Goal: Task Accomplishment & Management: Complete application form

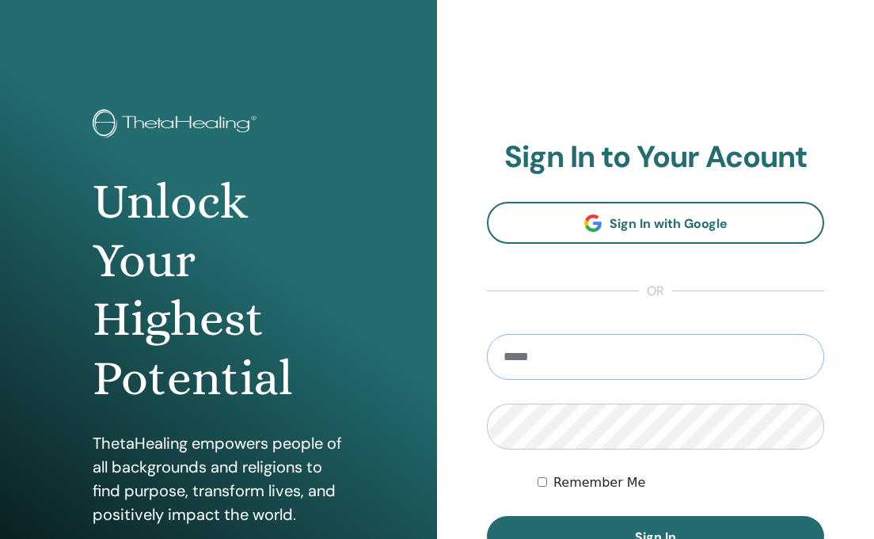
type input "**********"
click at [656, 537] on button "Sign In" at bounding box center [655, 536] width 337 height 41
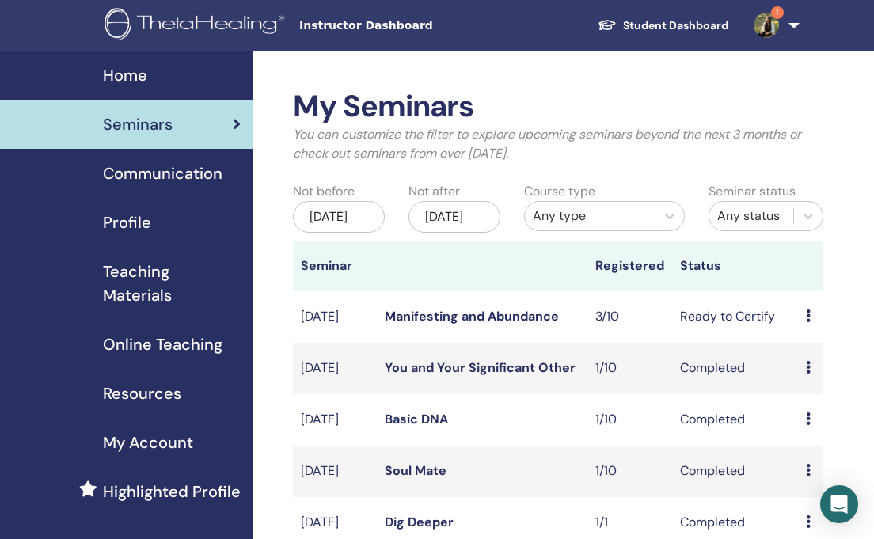
scroll to position [10, 0]
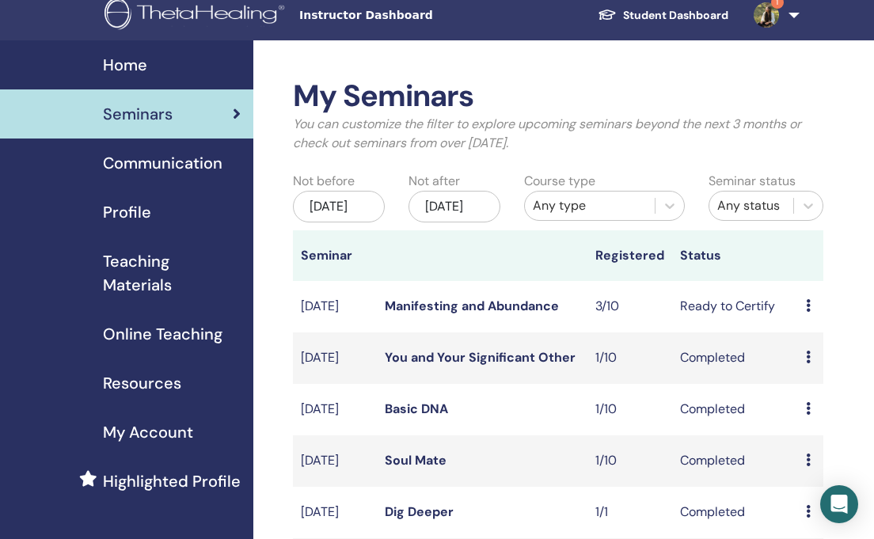
click at [805, 318] on td "Preview Edit Attendees Cancel" at bounding box center [810, 306] width 25 height 51
click at [812, 316] on div "Preview Edit Attendees Cancel" at bounding box center [811, 306] width 10 height 19
click at [824, 379] on link "Attendees" at bounding box center [827, 376] width 60 height 17
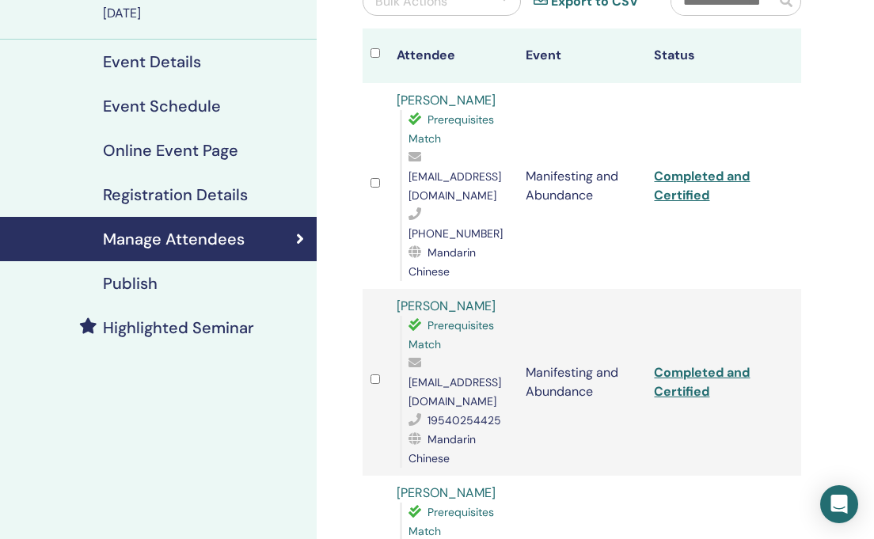
scroll to position [127, 0]
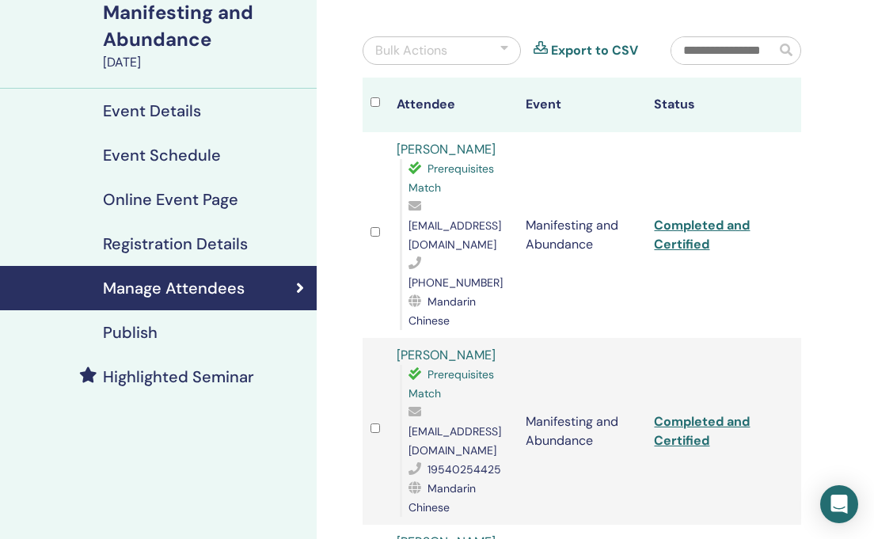
click at [686, 217] on link "Completed and Certified" at bounding box center [702, 235] width 96 height 36
click at [690, 413] on link "Completed and Certified" at bounding box center [702, 431] width 96 height 36
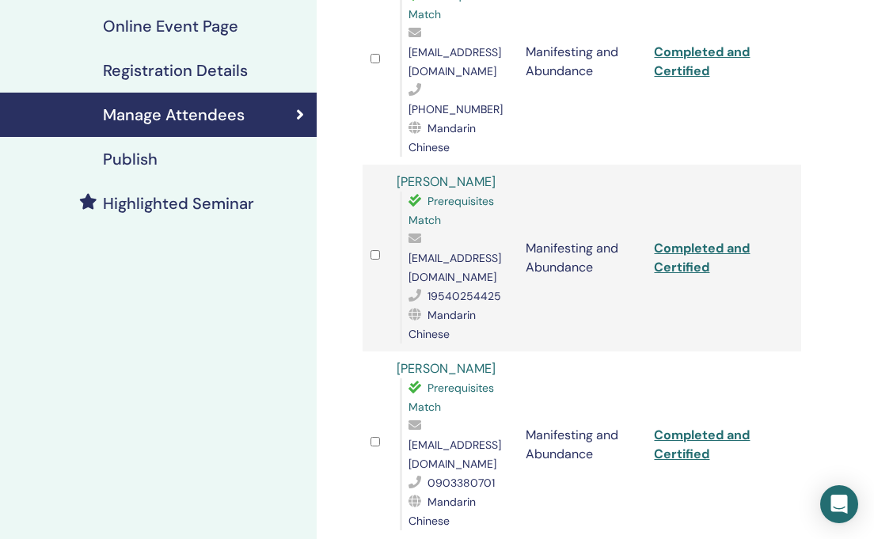
click at [687, 427] on link "Completed and Certified" at bounding box center [702, 445] width 96 height 36
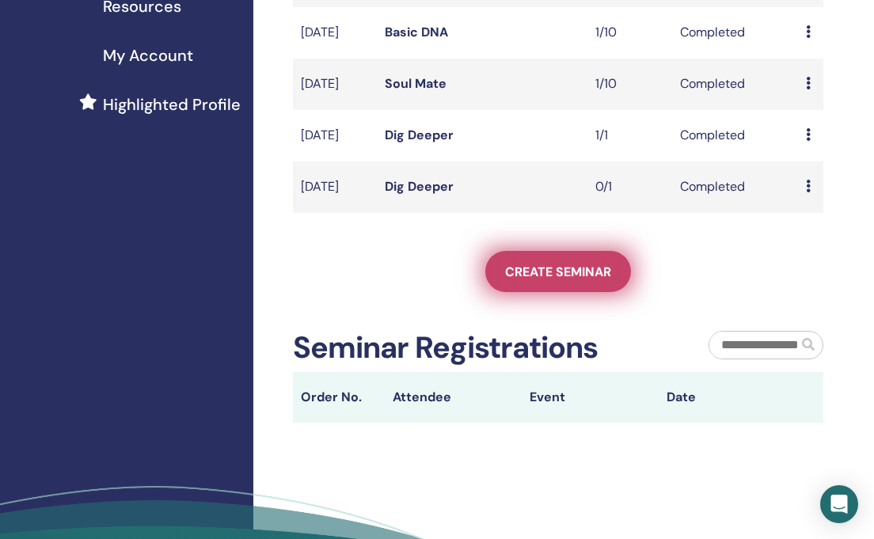
scroll to position [388, 0]
click at [551, 280] on span "Create seminar" at bounding box center [558, 271] width 106 height 17
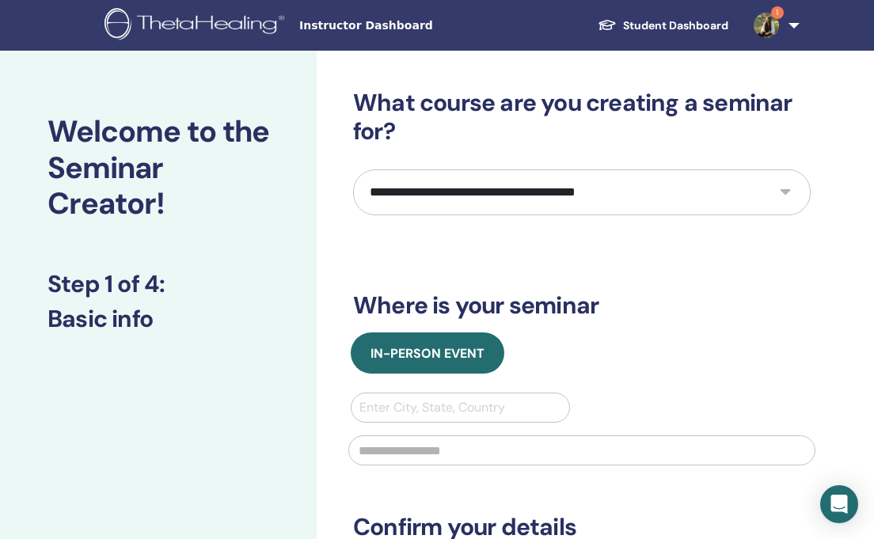
select select "*"
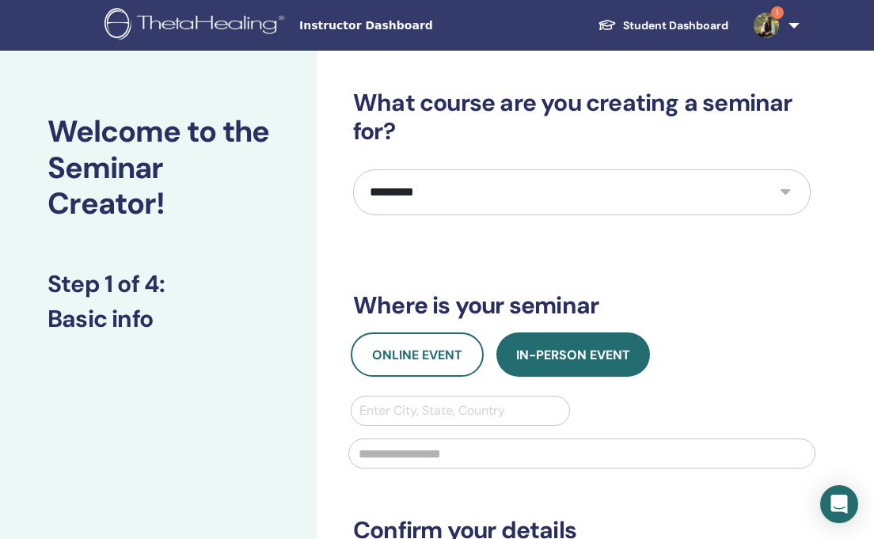
click at [453, 294] on h3 "Where is your seminar" at bounding box center [582, 305] width 458 height 29
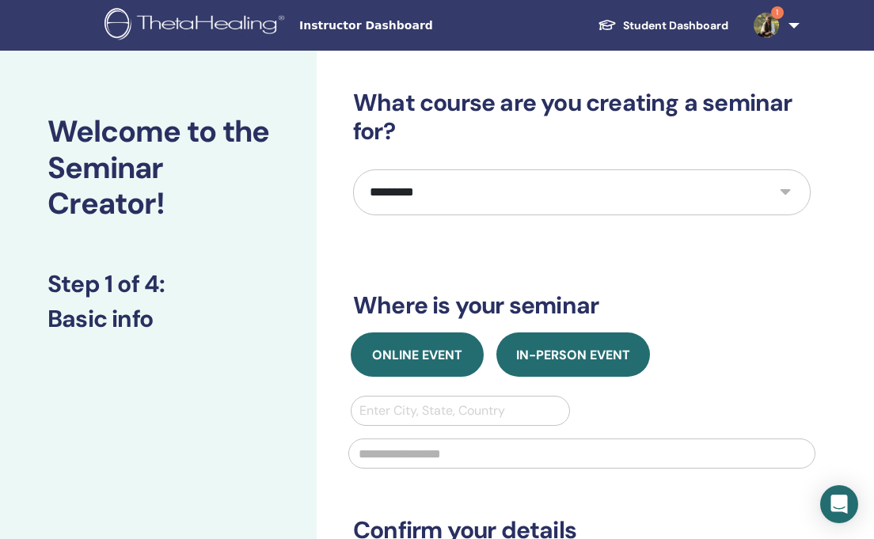
click at [424, 370] on button "Online Event" at bounding box center [417, 355] width 133 height 44
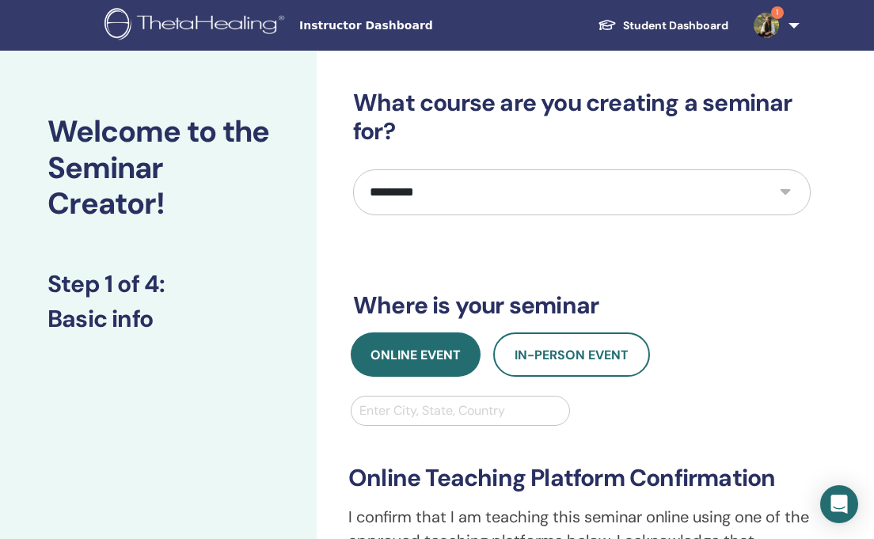
click at [422, 417] on div "Enter City, State, Country" at bounding box center [461, 411] width 202 height 19
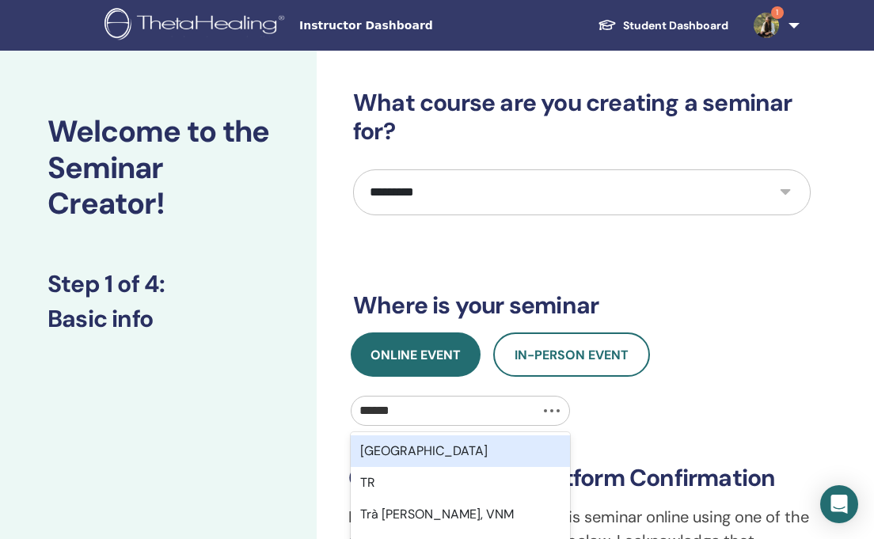
type input "*******"
click at [444, 447] on div "Trenčín, SVK" at bounding box center [460, 452] width 219 height 32
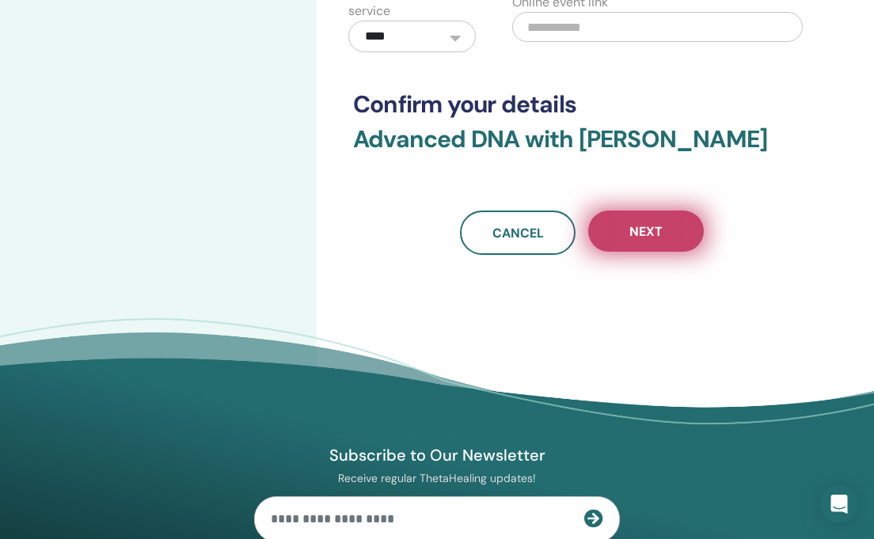
click at [663, 234] on button "Next" at bounding box center [646, 231] width 116 height 41
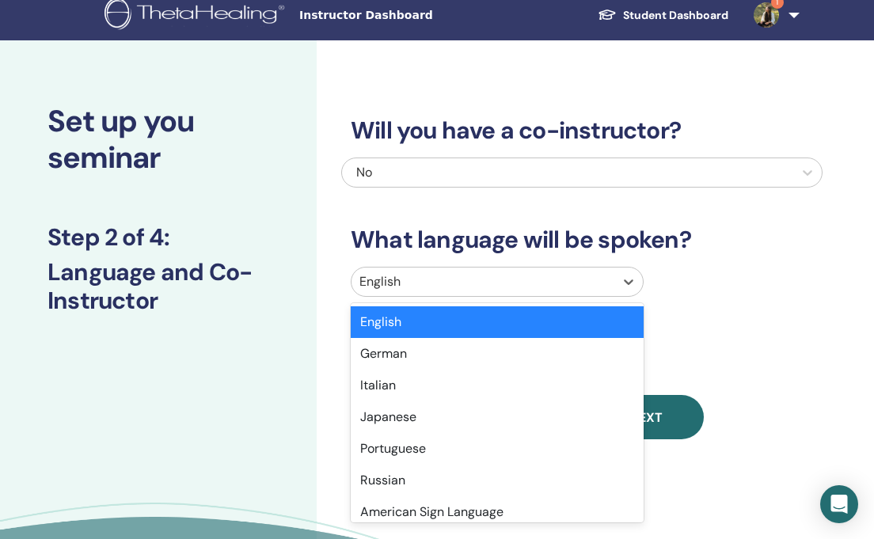
click at [554, 278] on div "English" at bounding box center [483, 282] width 263 height 29
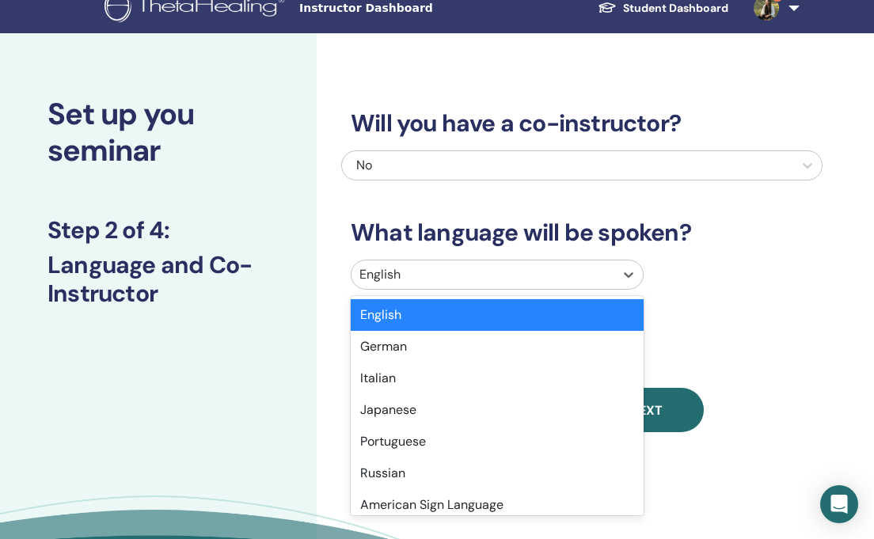
scroll to position [18, 0]
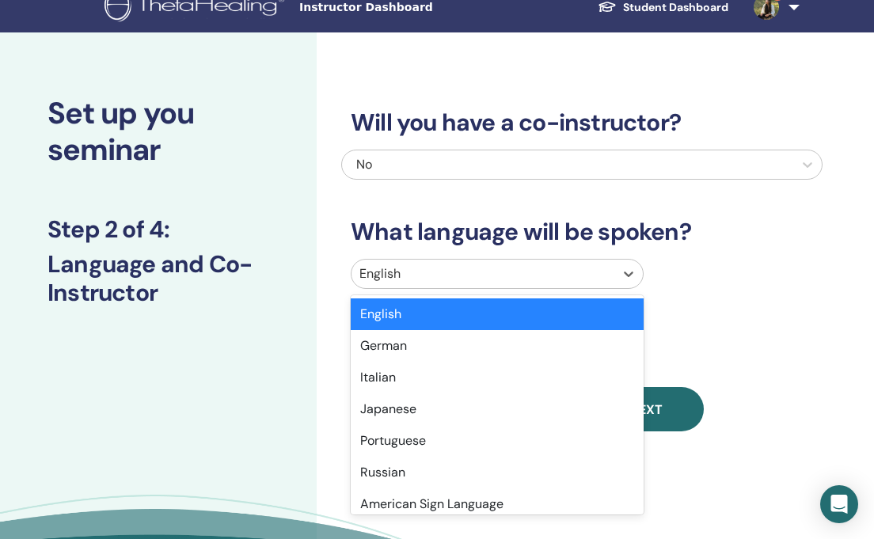
type input "*"
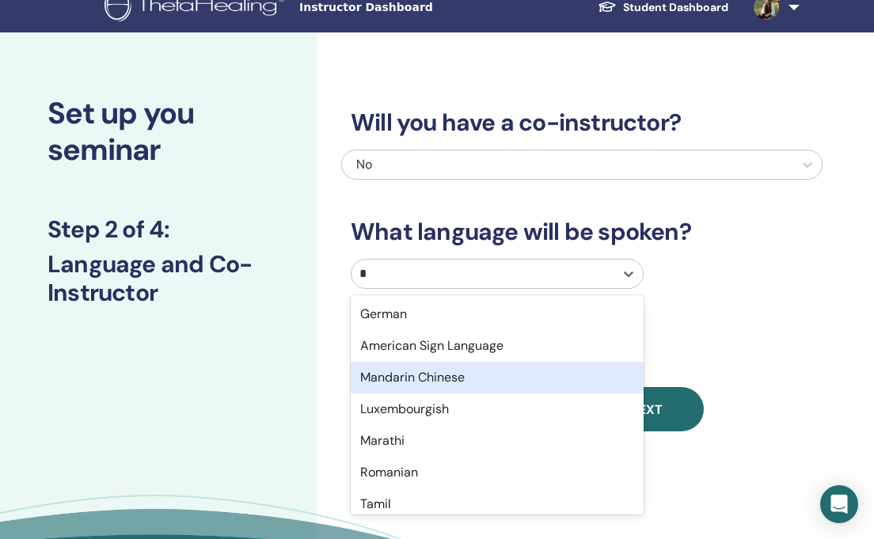
click at [516, 365] on div "Mandarin Chinese" at bounding box center [497, 378] width 293 height 32
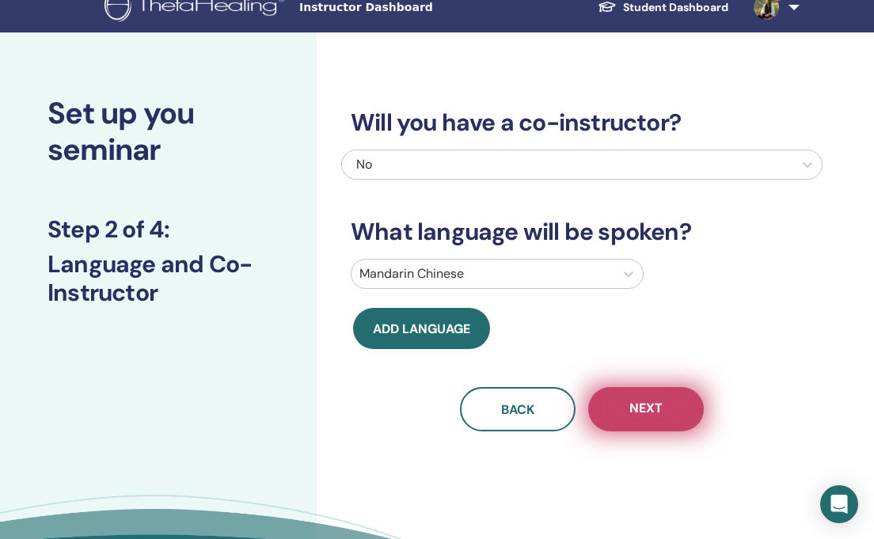
click at [668, 420] on button "Next" at bounding box center [646, 409] width 116 height 44
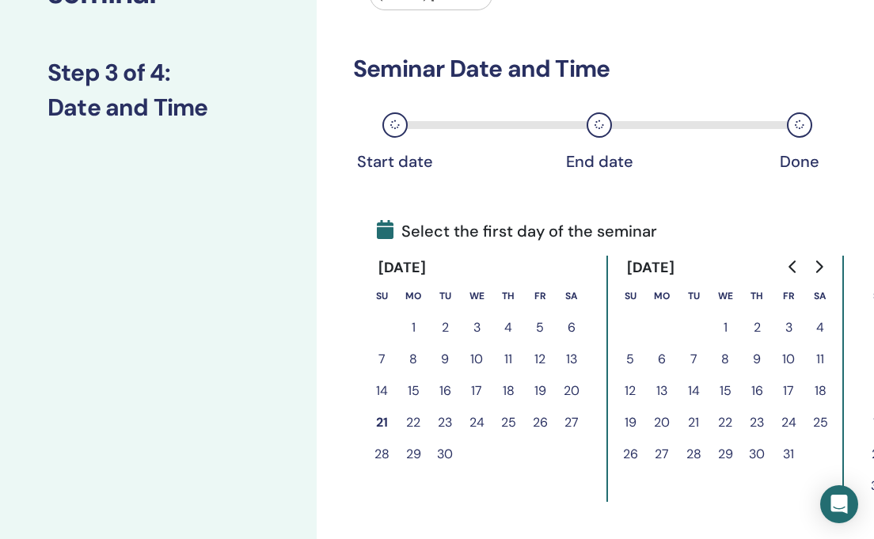
scroll to position [210, 0]
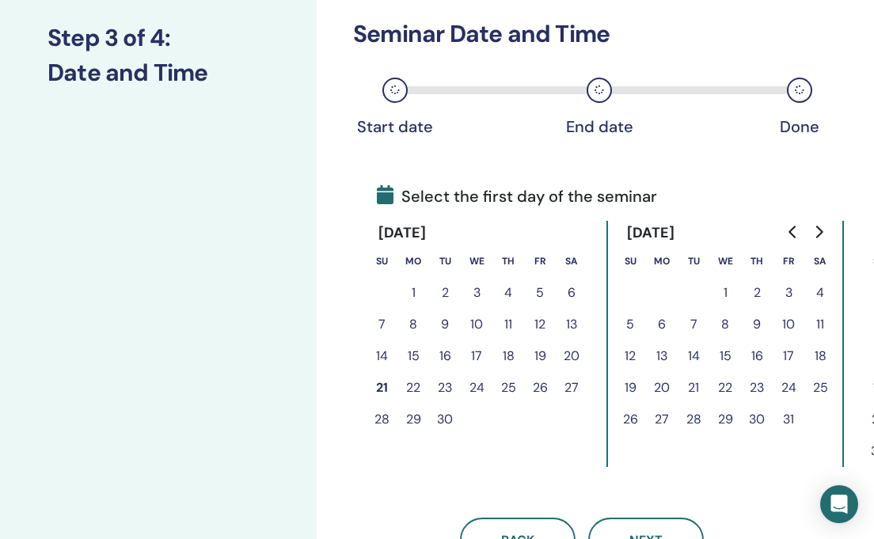
click at [417, 383] on button "22" at bounding box center [414, 388] width 32 height 32
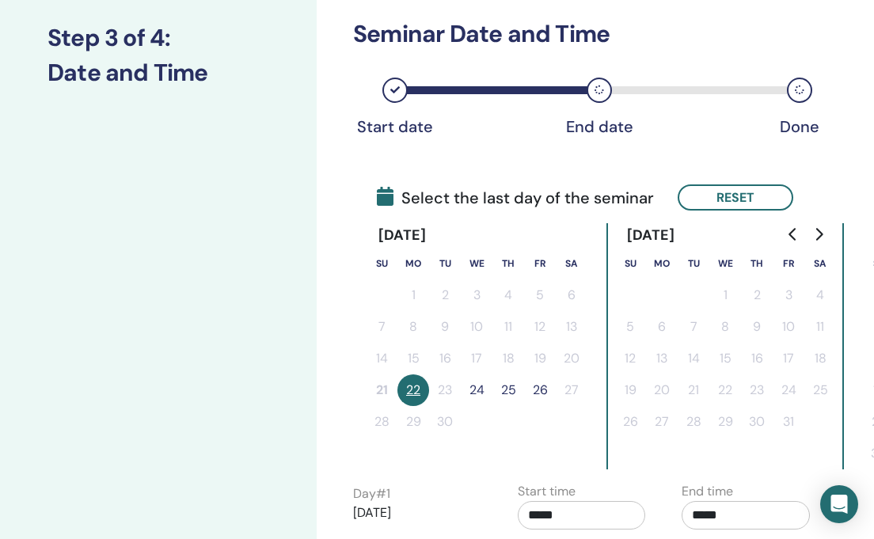
click at [508, 390] on button "25" at bounding box center [509, 391] width 32 height 32
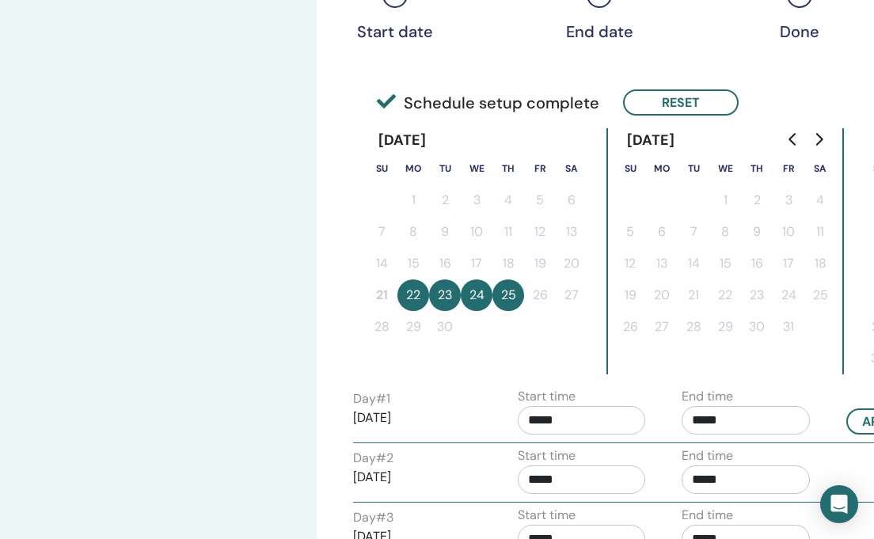
scroll to position [395, 0]
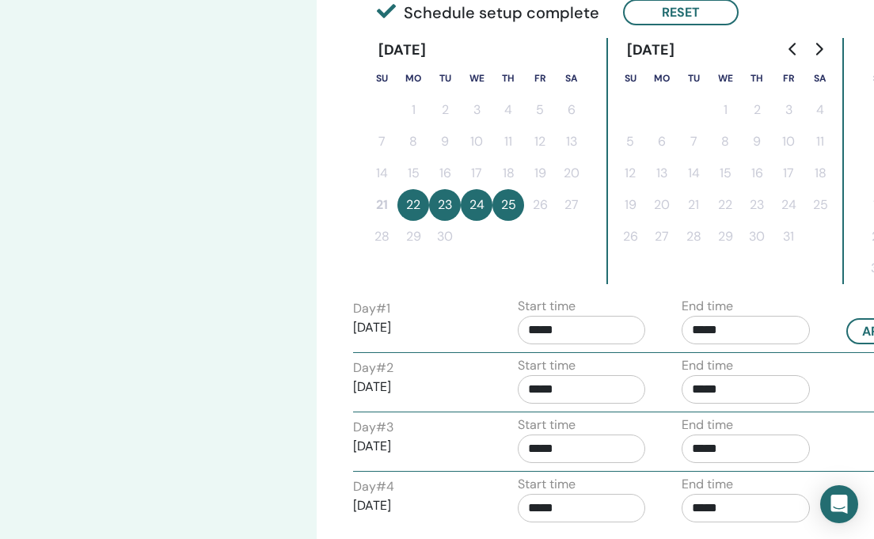
click at [544, 332] on input "*****" at bounding box center [582, 330] width 128 height 29
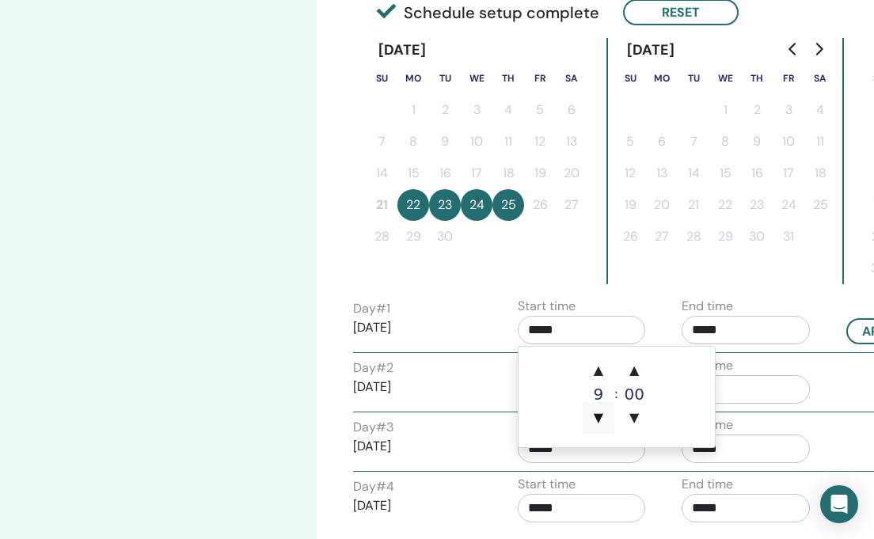
click at [599, 421] on span "▼" at bounding box center [599, 418] width 32 height 32
click at [634, 374] on span "▲" at bounding box center [634, 371] width 32 height 32
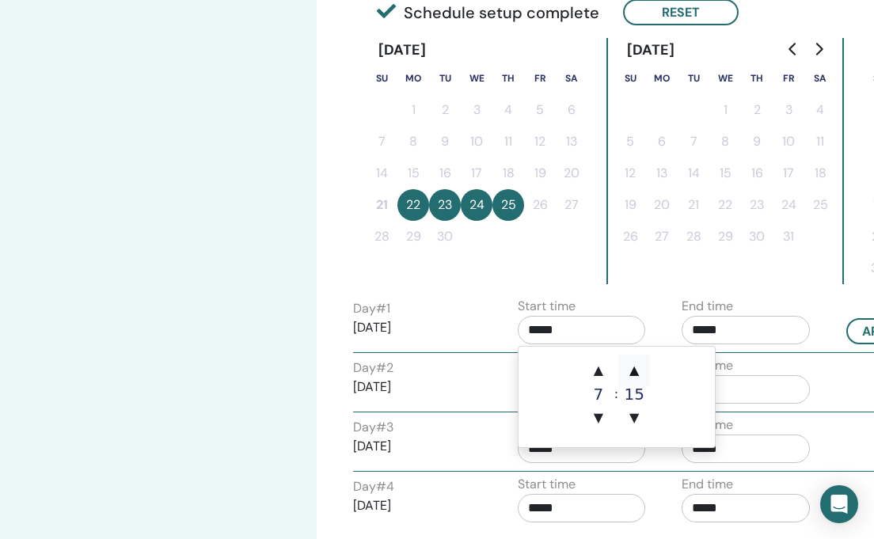
click at [634, 374] on span "▲" at bounding box center [634, 371] width 32 height 32
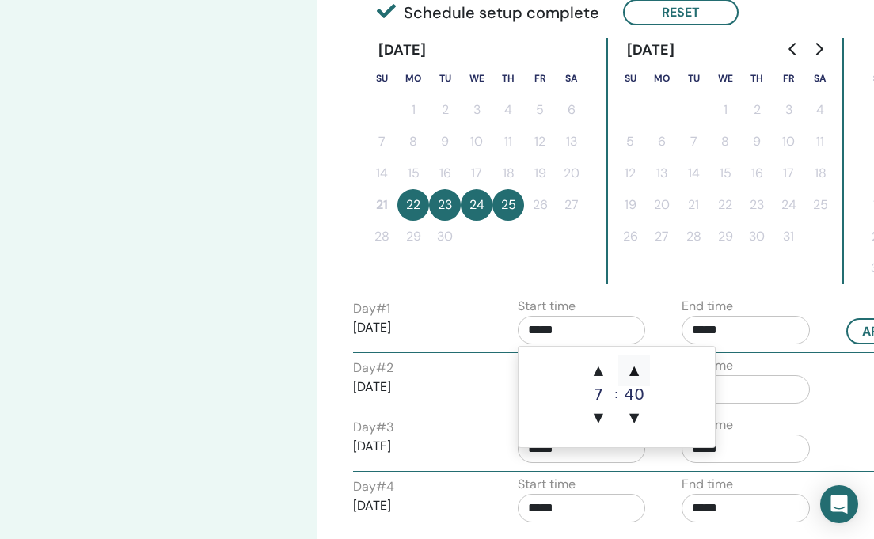
click at [634, 374] on span "▲" at bounding box center [634, 371] width 32 height 32
click at [634, 419] on span "▼" at bounding box center [634, 418] width 32 height 32
type input "*****"
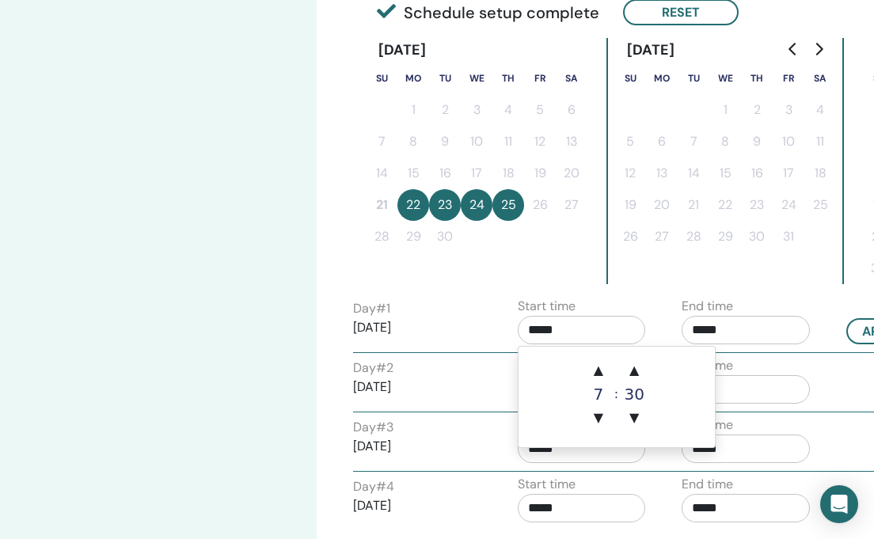
click at [733, 299] on label "End time" at bounding box center [707, 306] width 51 height 19
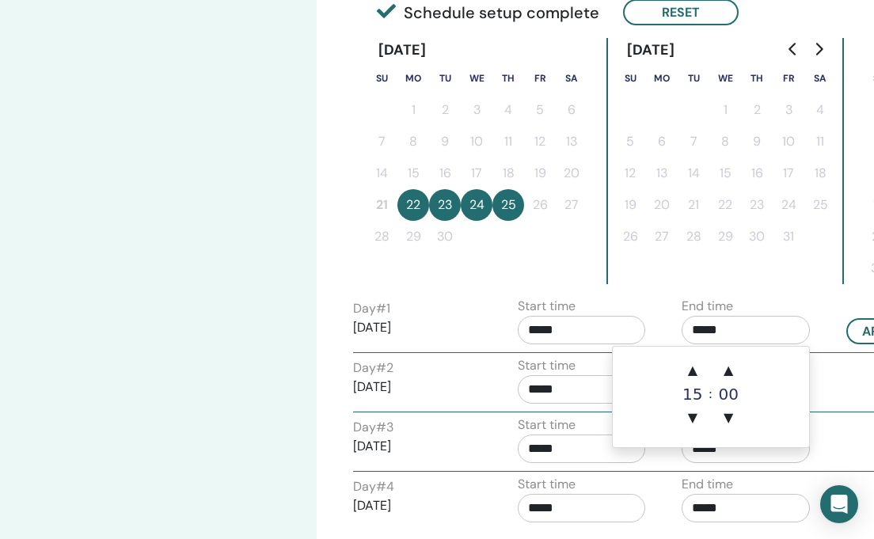
click at [702, 329] on input "*****" at bounding box center [746, 330] width 128 height 29
click at [686, 414] on span "▼" at bounding box center [693, 418] width 32 height 32
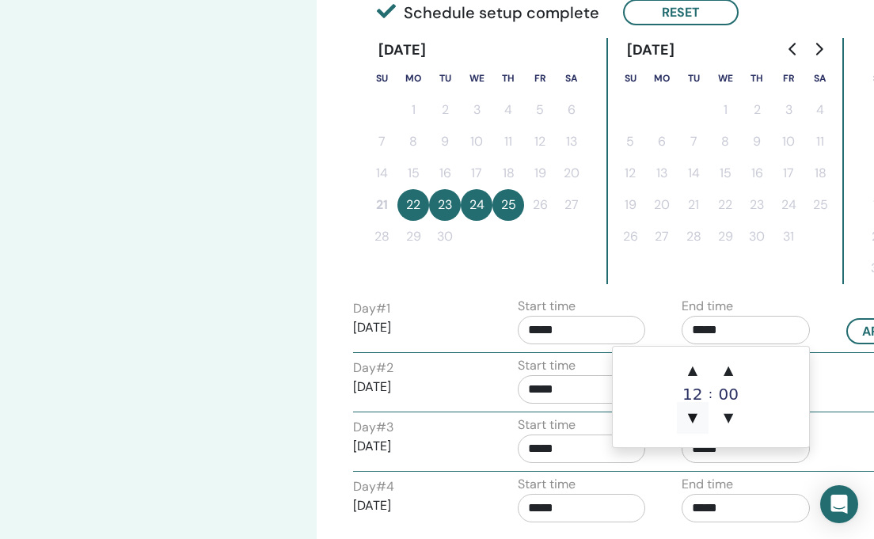
type input "*****"
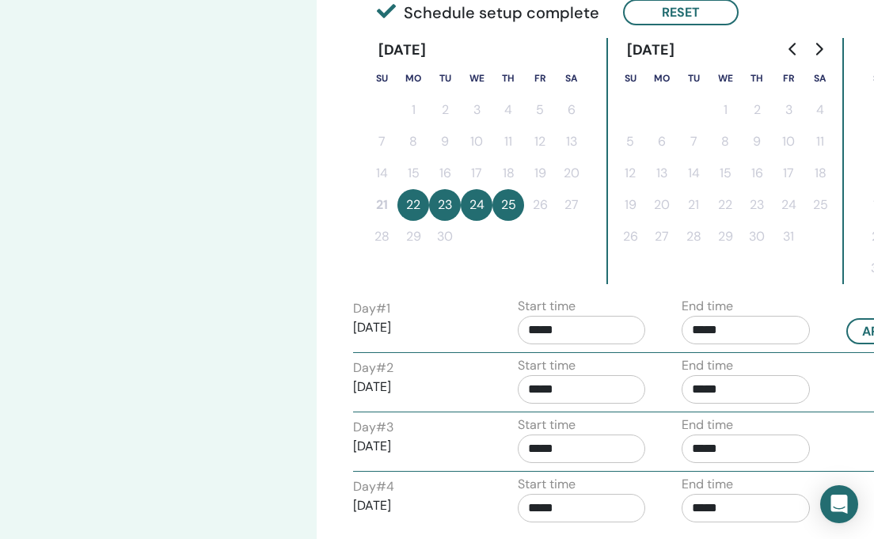
click at [759, 290] on div "Time Zone Time Zone (GMT-8) US/Alaska Seminar Date and Time Start date End date…" at bounding box center [582, 153] width 458 height 919
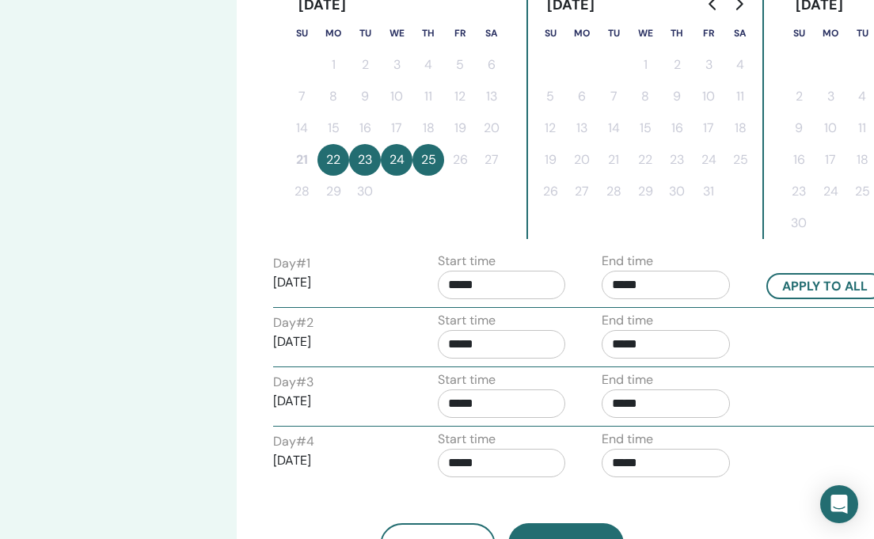
scroll to position [442, 107]
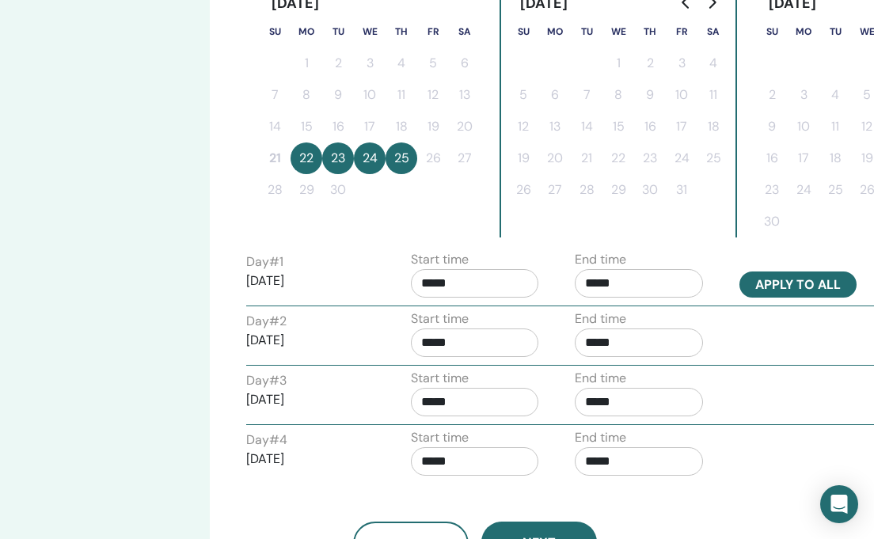
click at [759, 290] on button "Apply to all" at bounding box center [798, 285] width 117 height 26
type input "*****"
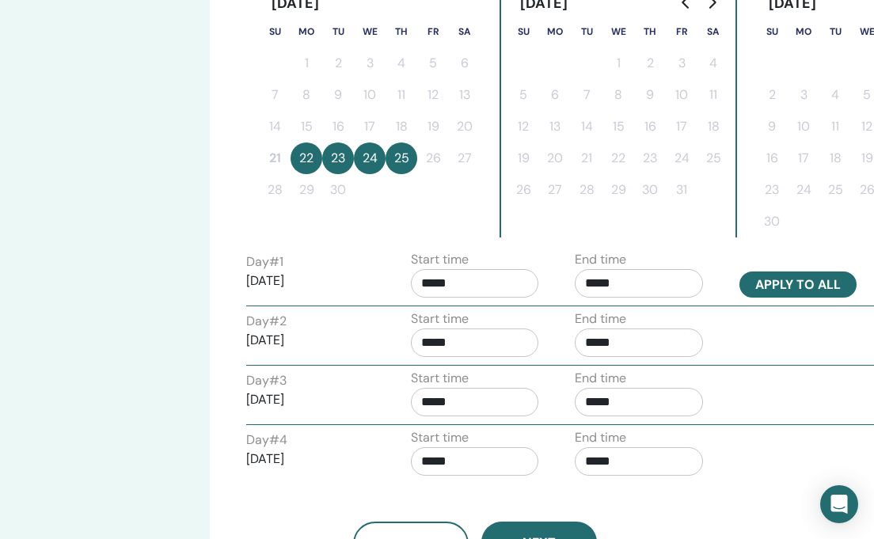
type input "*****"
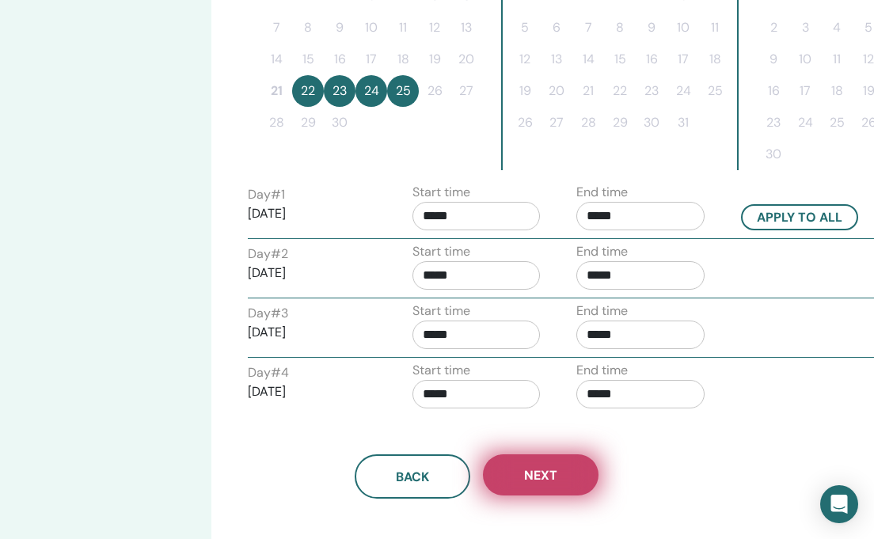
click at [572, 465] on button "Next" at bounding box center [541, 475] width 116 height 41
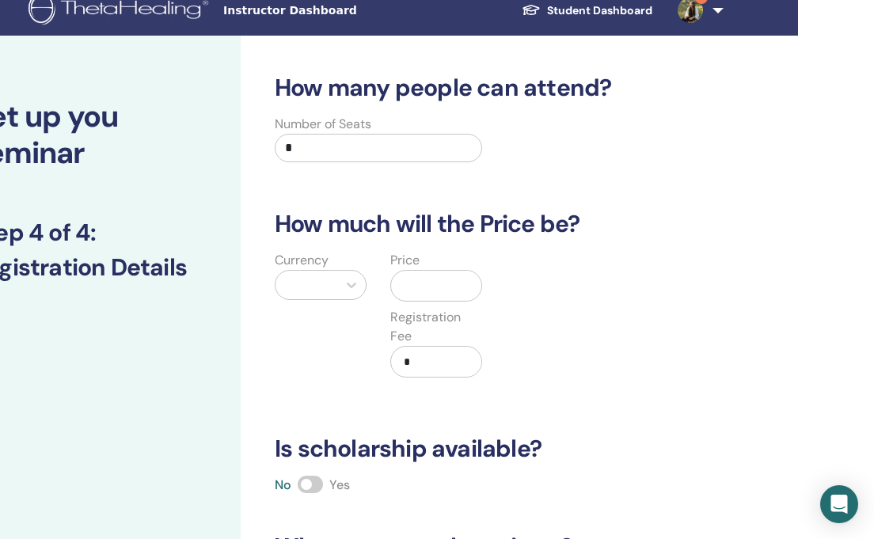
scroll to position [5, 76]
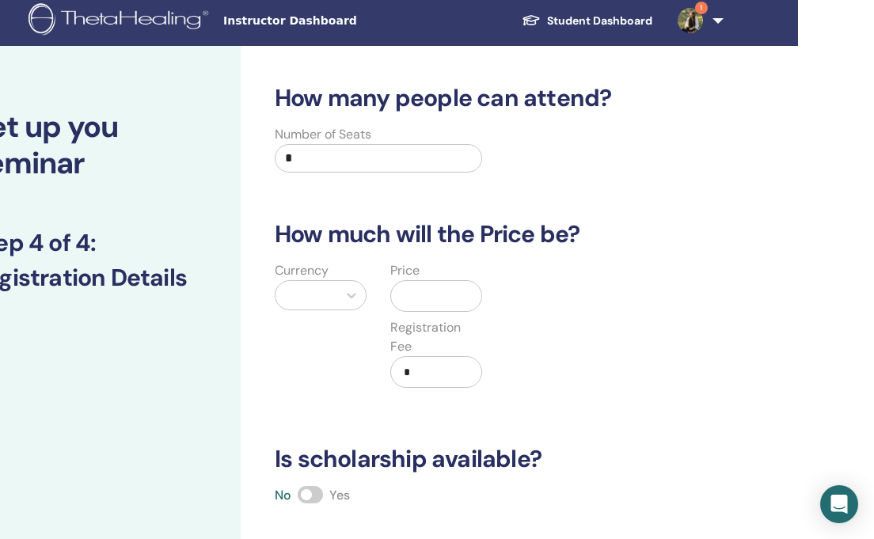
click at [420, 160] on input "*" at bounding box center [378, 158] width 207 height 29
type input "**"
click at [340, 314] on div "Currency" at bounding box center [321, 334] width 116 height 146
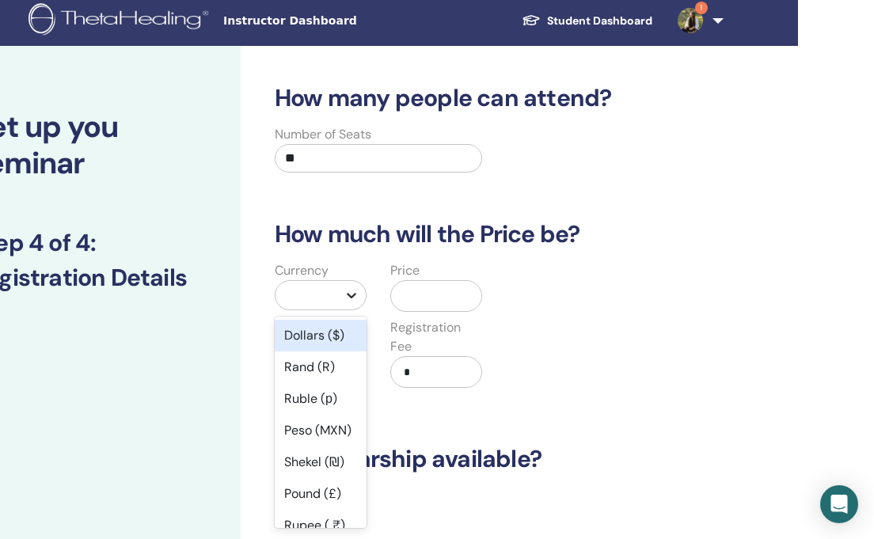
click at [340, 303] on div "Currency option Dollars ($) focused, 1 of 45. 45 results available. Use Up and …" at bounding box center [321, 334] width 116 height 146
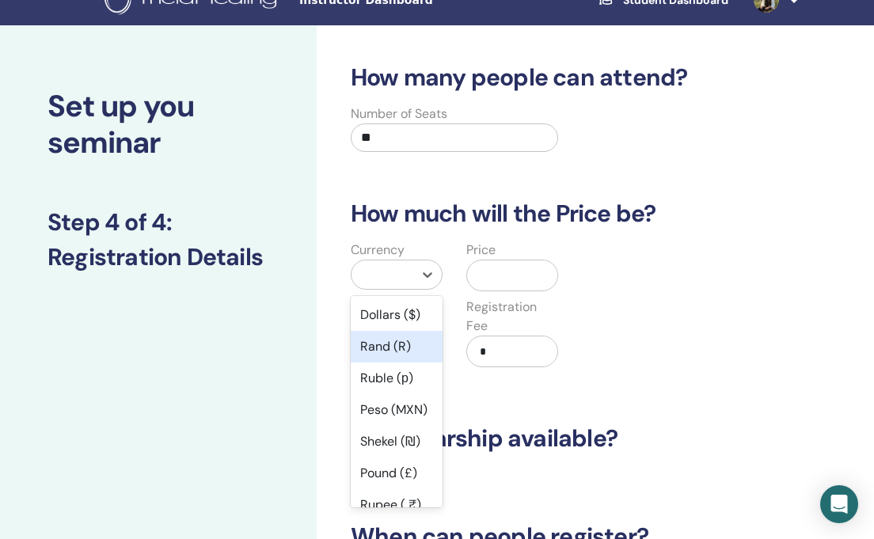
scroll to position [26, 0]
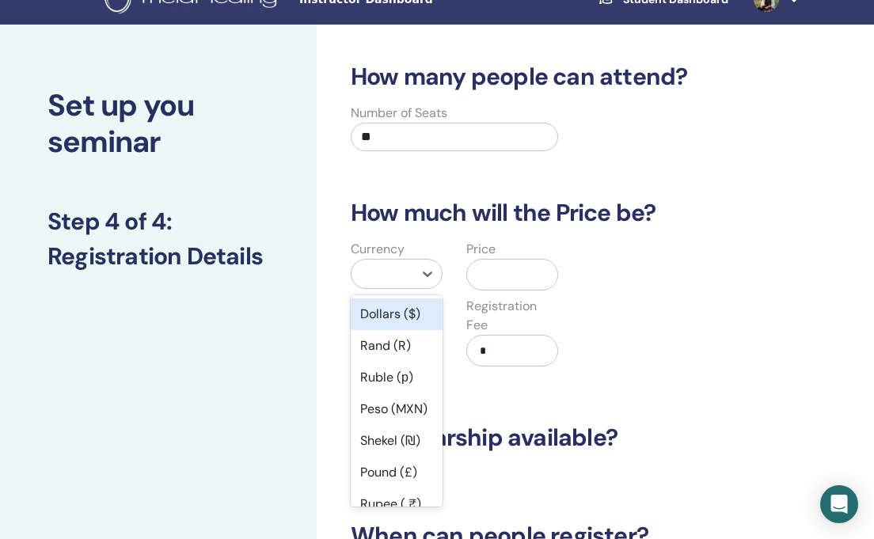
click at [386, 312] on div "Dollars ($)" at bounding box center [397, 315] width 92 height 32
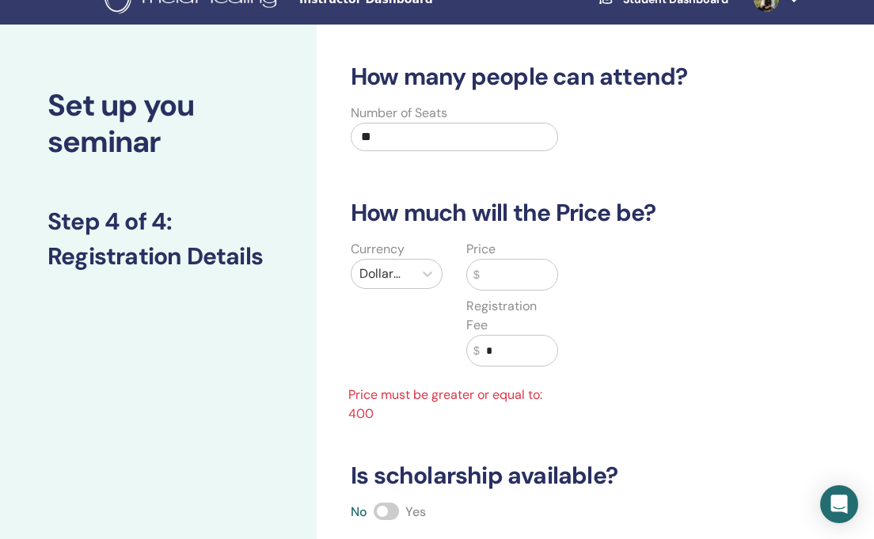
drag, startPoint x: 510, startPoint y: 349, endPoint x: 310, endPoint y: 356, distance: 200.5
click at [310, 356] on div "Set up you seminar Step 4 of 4 : Registration Details How many people can atten…" at bounding box center [475, 499] width 950 height 949
type input "*"
type input "***"
click at [577, 320] on div "Currency Dollars ($) Price $ Registration Fee $ *** Price must be greater or eq…" at bounding box center [569, 332] width 481 height 184
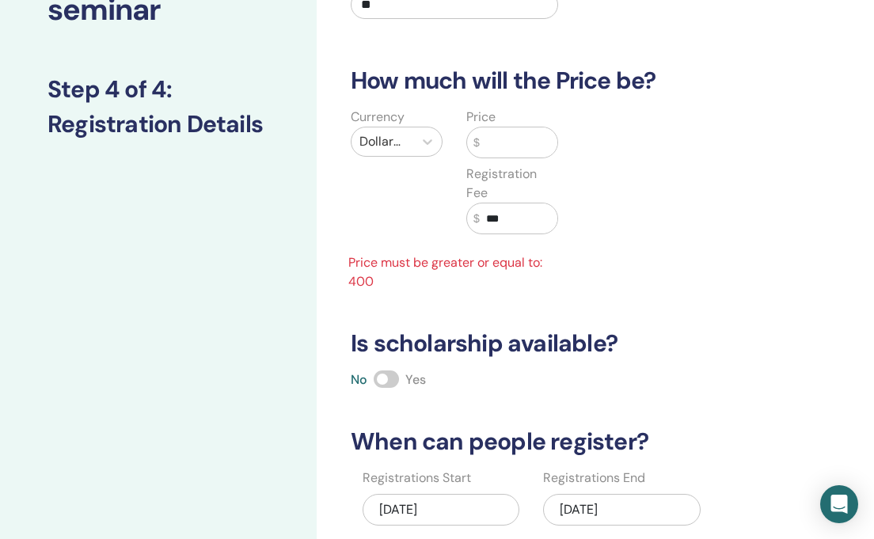
scroll to position [162, 0]
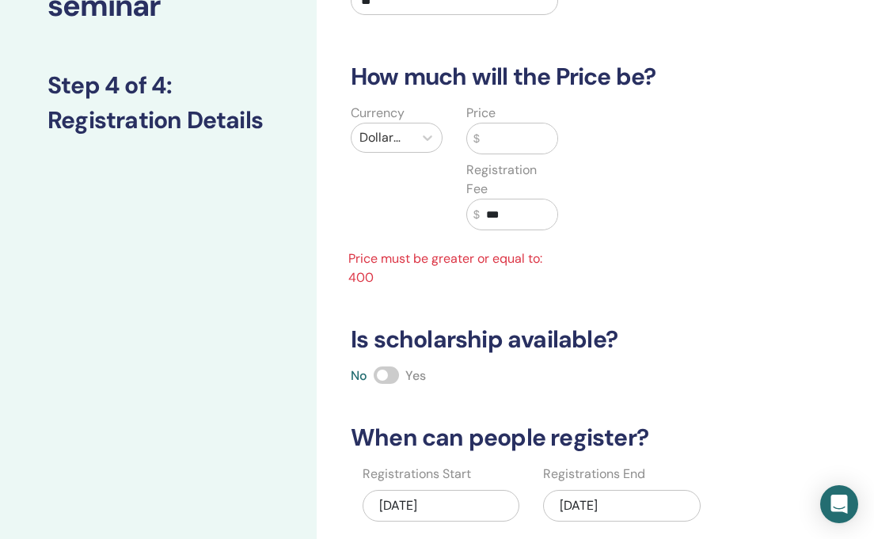
click at [535, 135] on input "text" at bounding box center [519, 139] width 78 height 30
drag, startPoint x: 535, startPoint y: 217, endPoint x: 422, endPoint y: 212, distance: 112.6
click at [422, 212] on div "Currency Dollars ($) Price $ Registration Fee $ *** Price must be greater or eq…" at bounding box center [454, 196] width 231 height 184
click at [497, 145] on input "text" at bounding box center [519, 139] width 78 height 30
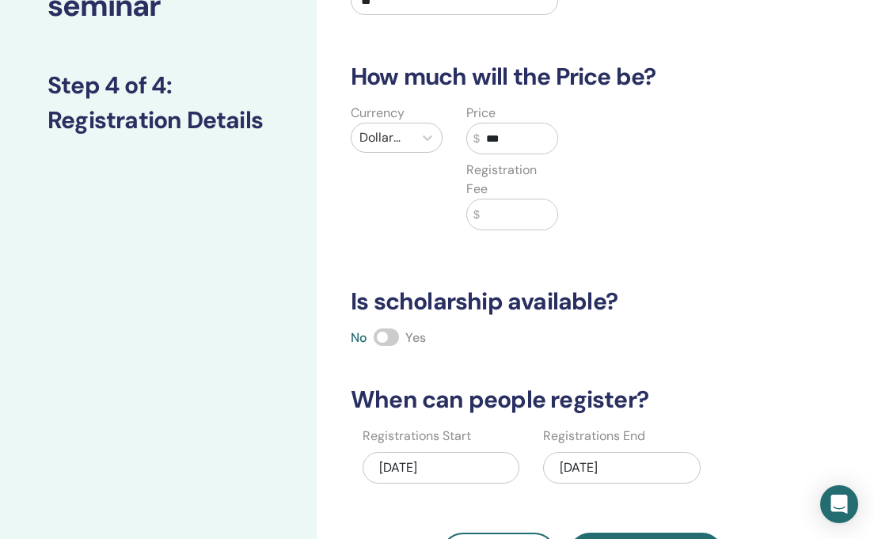
type input "***"
click at [677, 152] on div "Currency Dollars ($) Price $ *** Registration Fee $" at bounding box center [569, 177] width 481 height 146
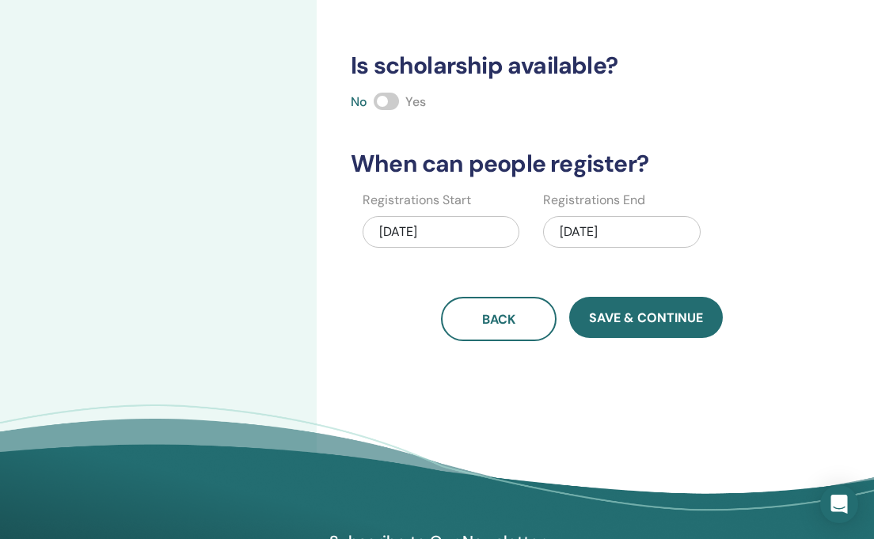
scroll to position [400, 0]
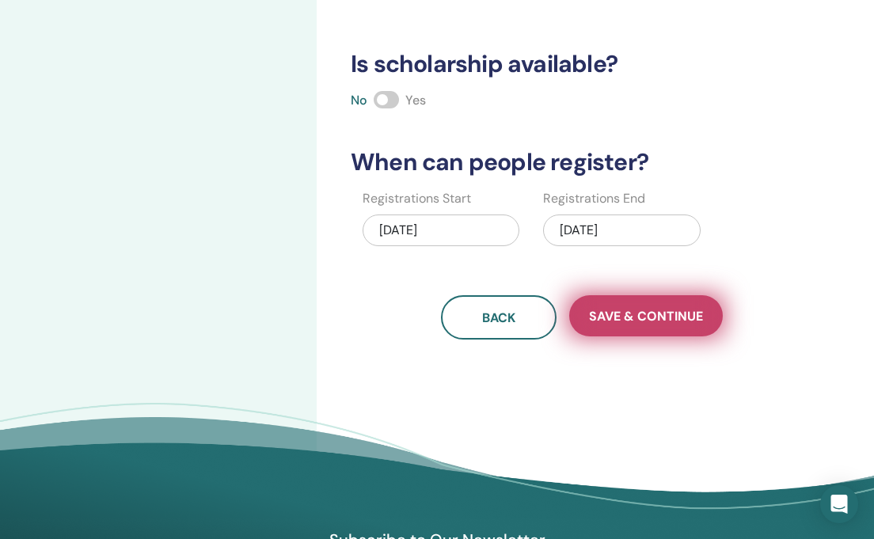
click at [672, 310] on span "Save & Continue" at bounding box center [646, 316] width 114 height 17
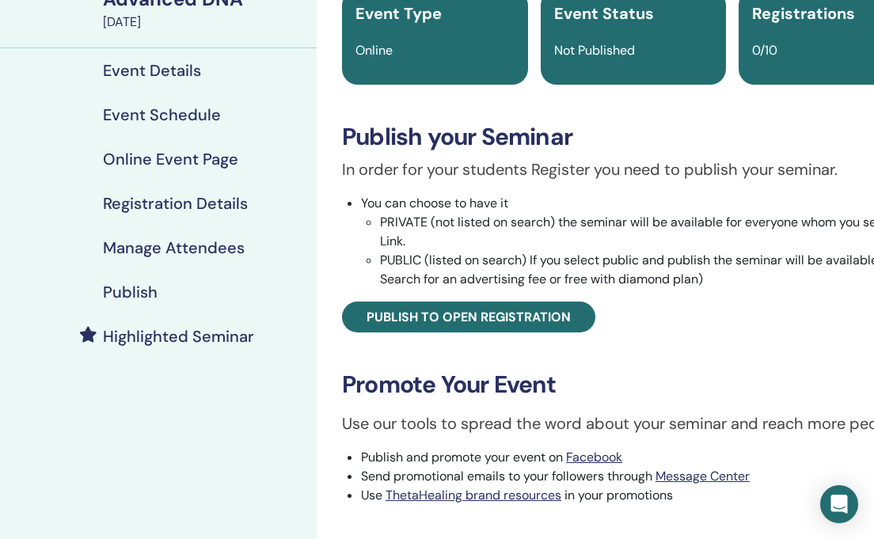
scroll to position [178, 0]
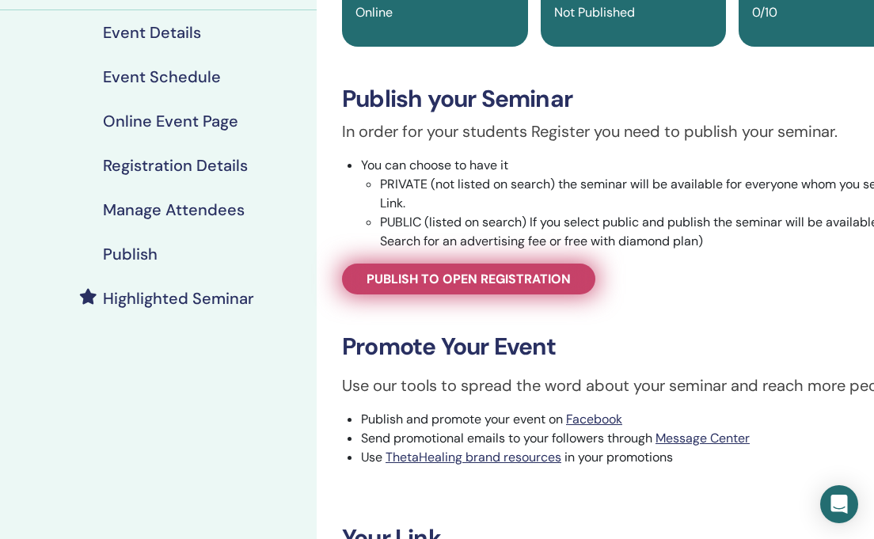
click at [443, 277] on span "Publish to open registration" at bounding box center [469, 279] width 204 height 17
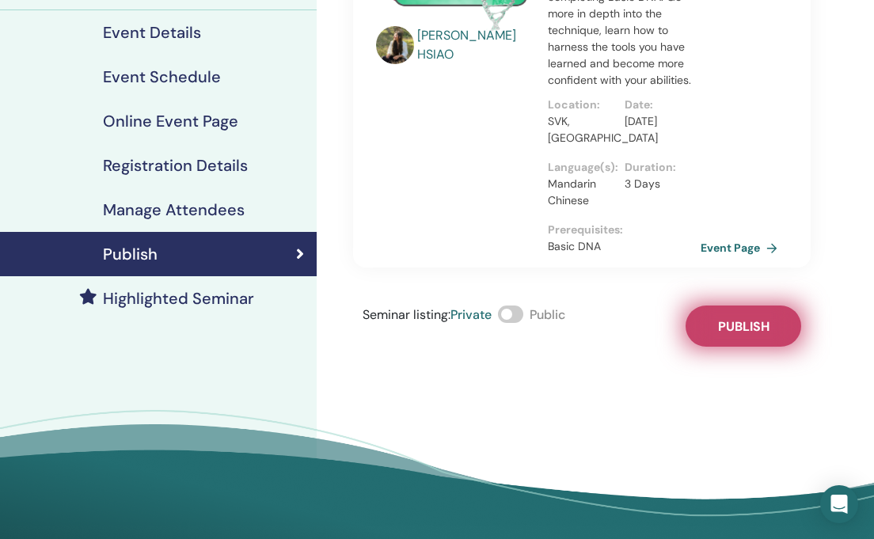
click at [721, 336] on button "Publish" at bounding box center [744, 326] width 116 height 41
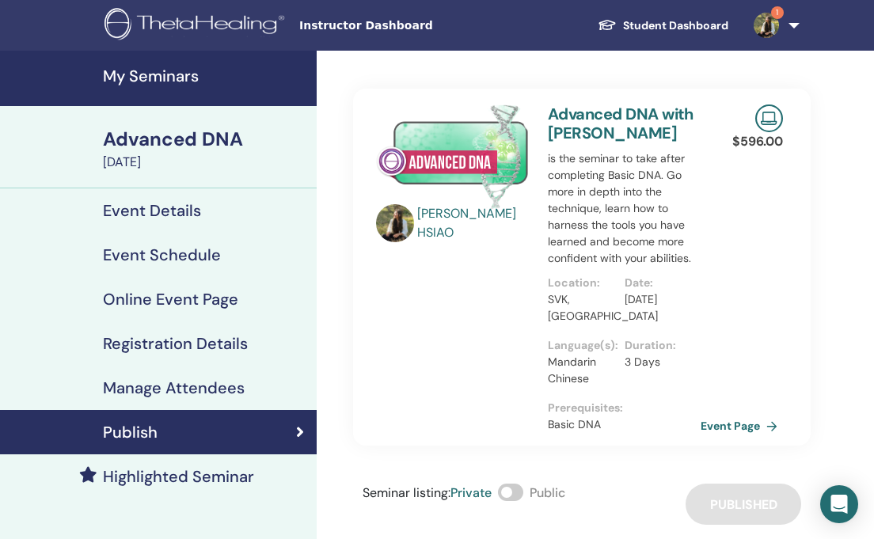
click at [795, 22] on link "1" at bounding box center [773, 25] width 65 height 51
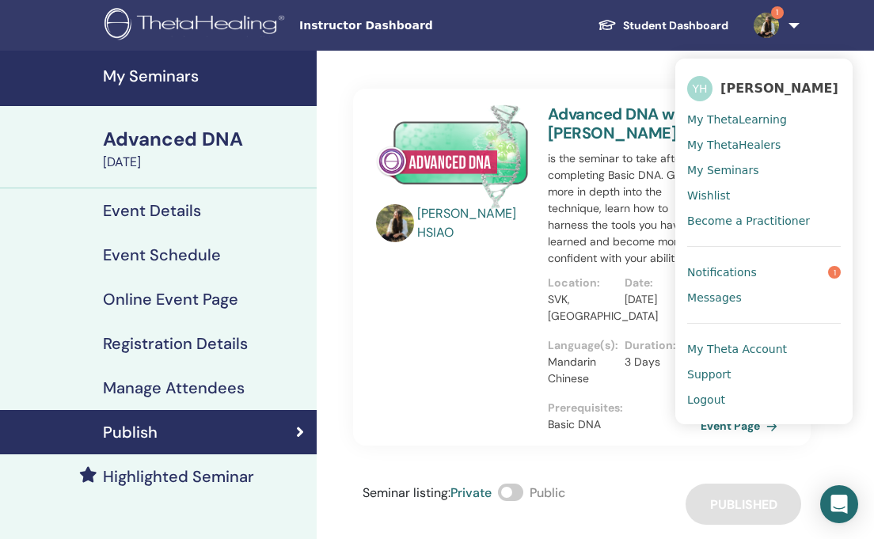
click at [755, 267] on link "Notifications 1" at bounding box center [764, 272] width 154 height 25
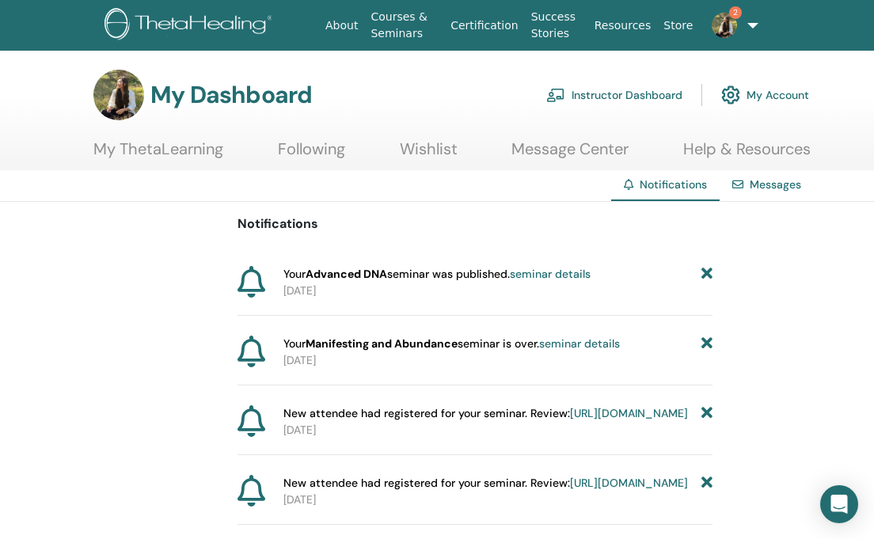
click at [741, 19] on link "2" at bounding box center [720, 25] width 42 height 51
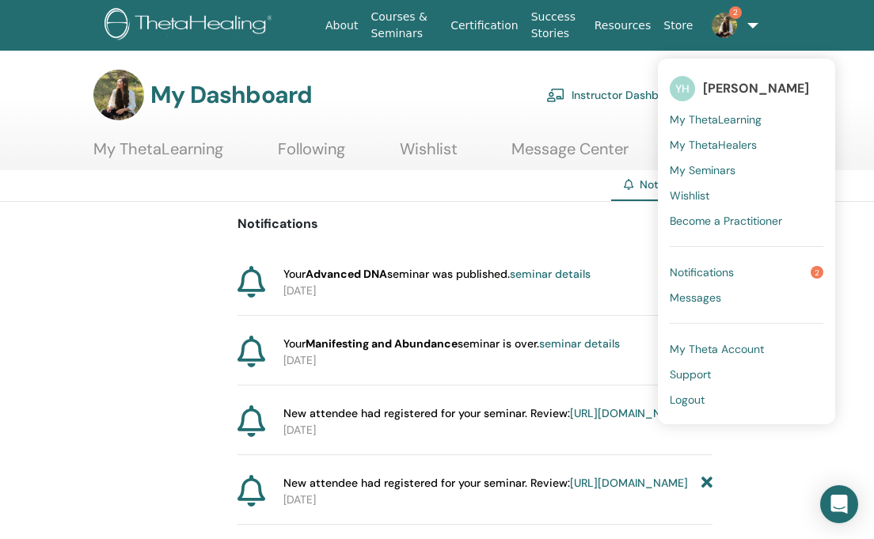
click at [731, 267] on link "Notifications 2" at bounding box center [747, 272] width 154 height 25
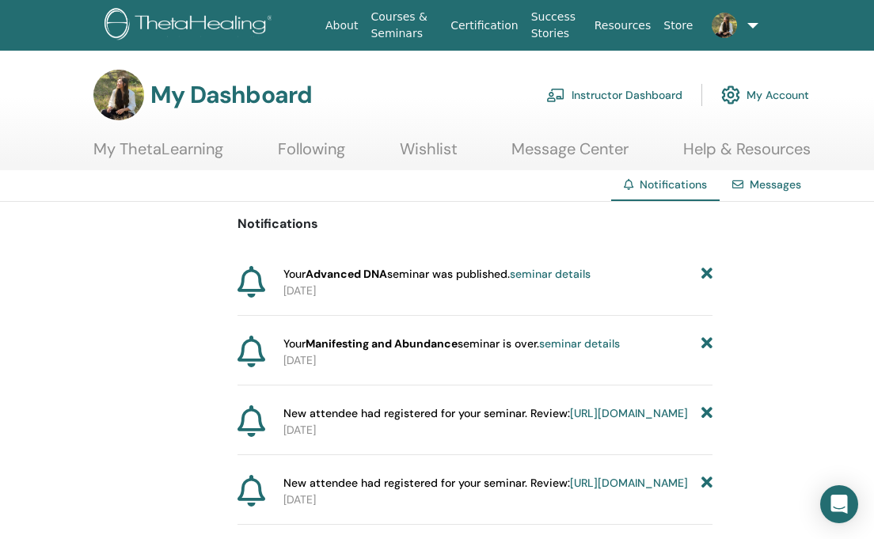
click at [641, 98] on link "Instructor Dashboard" at bounding box center [614, 95] width 136 height 35
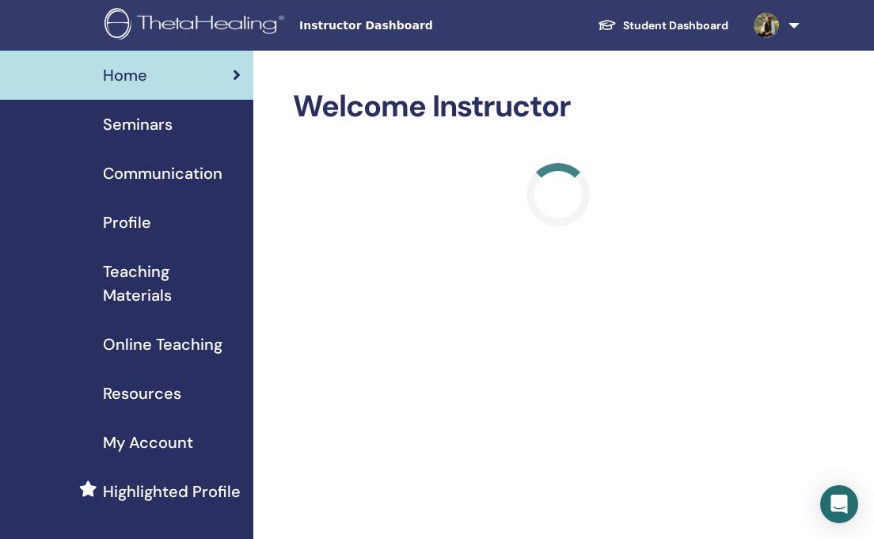
click at [146, 130] on span "Seminars" at bounding box center [138, 124] width 70 height 24
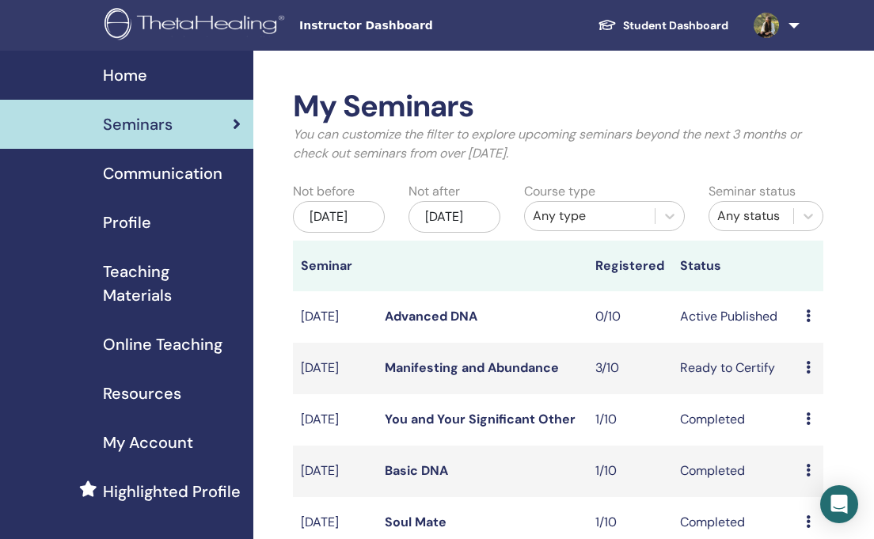
click at [808, 322] on icon at bounding box center [808, 316] width 5 height 13
click at [806, 389] on link "Attendees" at bounding box center [823, 387] width 60 height 17
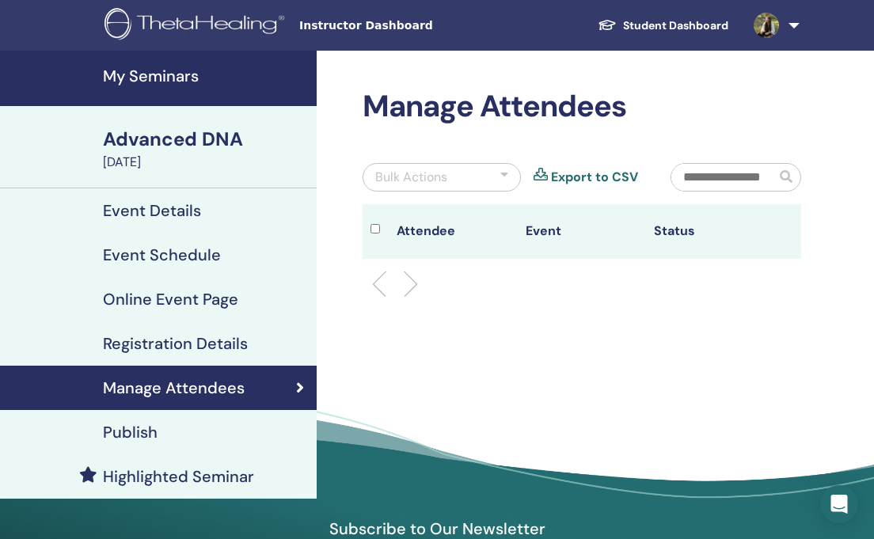
click at [173, 424] on div "Publish" at bounding box center [158, 432] width 291 height 19
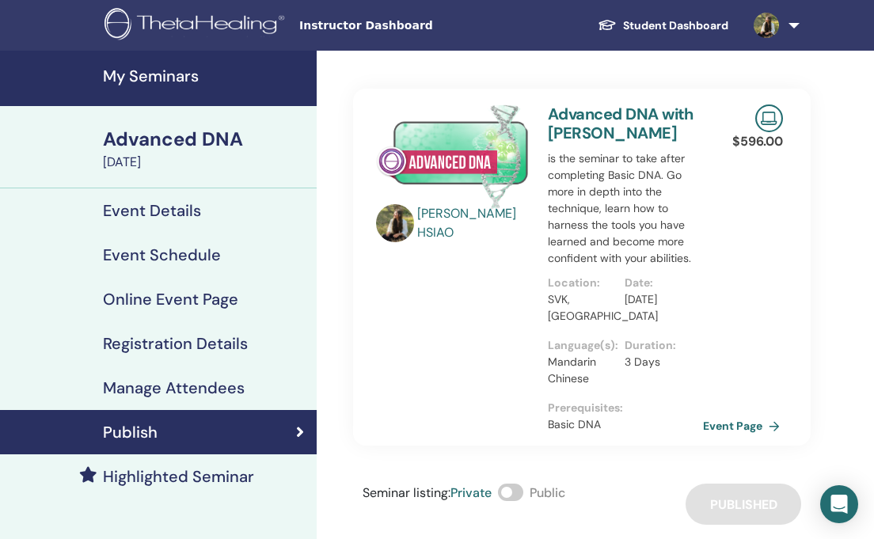
click at [732, 429] on link "Event Page" at bounding box center [744, 426] width 83 height 24
